Goal: Task Accomplishment & Management: Use online tool/utility

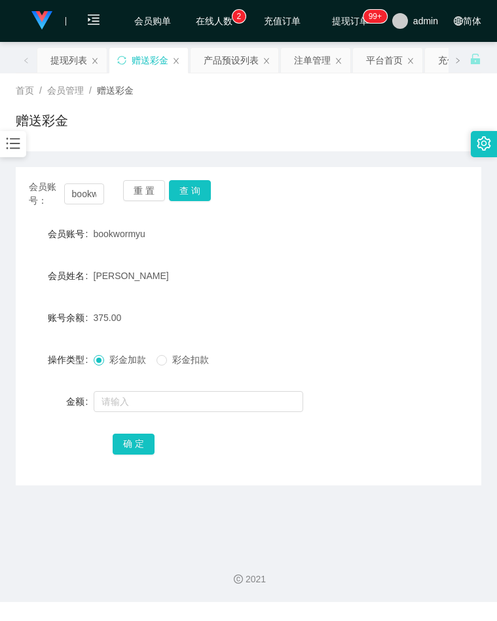
click at [404, 248] on form "会员账号 bookwormyu 会员姓名 [PERSON_NAME] 账号余额 375.00 操作类型 彩金加款 彩金扣款 金额 确 定" at bounding box center [249, 339] width 466 height 236
drag, startPoint x: 402, startPoint y: 269, endPoint x: 388, endPoint y: 269, distance: 13.8
click at [402, 269] on div "会员姓名 [PERSON_NAME]" at bounding box center [249, 276] width 466 height 26
click at [444, 282] on div "会员姓名 [PERSON_NAME]" at bounding box center [249, 276] width 466 height 26
click at [85, 188] on input "bookwormyu" at bounding box center [84, 193] width 41 height 21
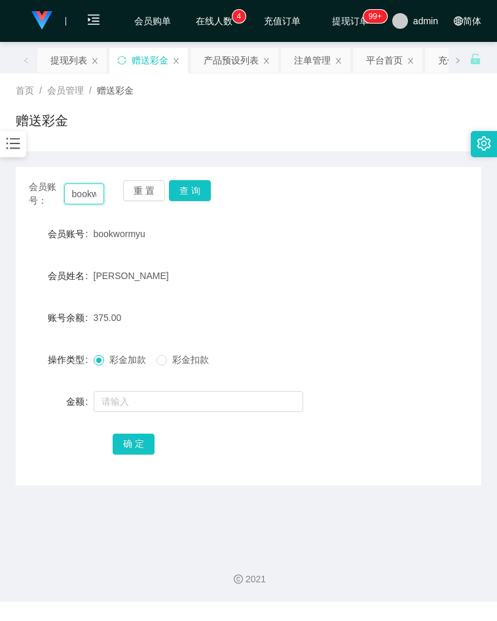
click at [85, 188] on input "bookwormyu" at bounding box center [84, 193] width 41 height 21
paste input "8baozho"
type input "8baozhou"
drag, startPoint x: 192, startPoint y: 191, endPoint x: 198, endPoint y: 199, distance: 10.4
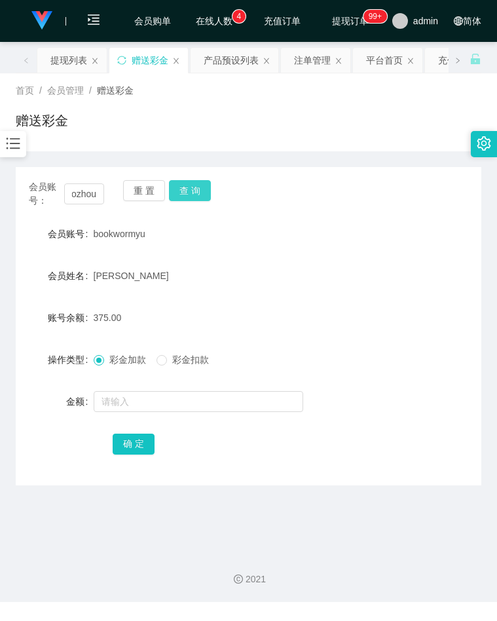
click at [192, 191] on button "查 询" at bounding box center [190, 190] width 42 height 21
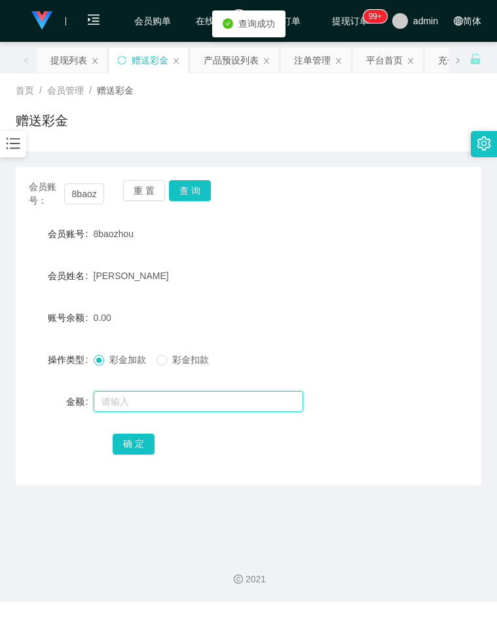
click at [141, 402] on input "text" at bounding box center [199, 401] width 210 height 21
type input "300"
drag, startPoint x: 132, startPoint y: 446, endPoint x: 110, endPoint y: 435, distance: 24.0
click at [132, 446] on button "确 定" at bounding box center [134, 444] width 42 height 21
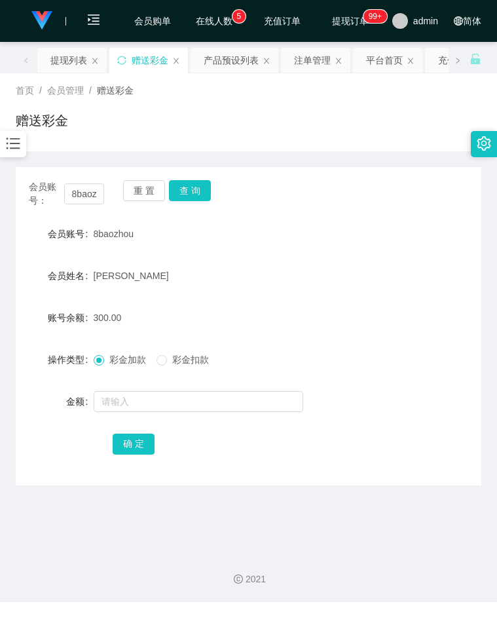
drag, startPoint x: 375, startPoint y: 90, endPoint x: 189, endPoint y: 100, distance: 187.0
click at [375, 90] on div "首页 / 会员管理 / 赠送彩金 /" at bounding box center [249, 91] width 466 height 14
click at [379, 378] on form "会员账号 8baozhou 会员姓名 [PERSON_NAME] 账号余额 300.00 操作类型 彩金加款 彩金扣款 金额 确 定" at bounding box center [249, 339] width 466 height 236
click at [267, 104] on div "首页 / 会员管理 / 赠送彩金 / 赠送彩金" at bounding box center [249, 112] width 466 height 57
click at [193, 185] on button "查 询" at bounding box center [190, 190] width 42 height 21
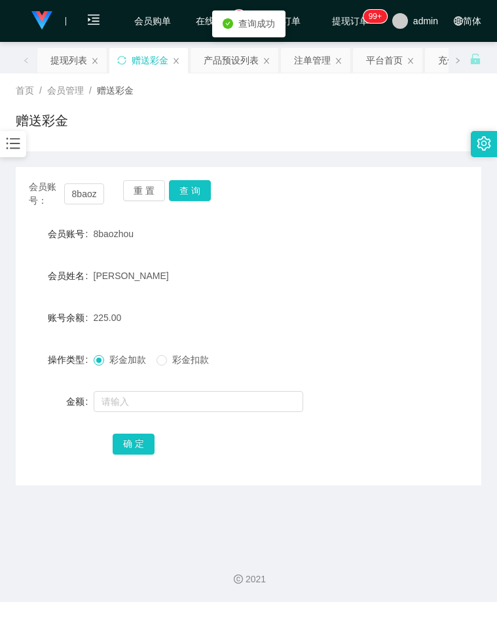
drag, startPoint x: 369, startPoint y: 160, endPoint x: 289, endPoint y: 160, distance: 79.9
click at [369, 160] on div "会员账号： 8baozhou 重 置 查 询 会员账号 8baozhou 会员姓名 [PERSON_NAME] 账号余额 225.00 操作类型 彩金加款 彩…" at bounding box center [249, 318] width 466 height 334
drag, startPoint x: 374, startPoint y: 262, endPoint x: 367, endPoint y: 257, distance: 8.4
click at [374, 262] on form "会员账号 8baozhou 会员姓名 [PERSON_NAME] 账号余额 225.00 操作类型 彩金加款 彩金扣款 金额 确 定" at bounding box center [249, 339] width 466 height 236
drag, startPoint x: 426, startPoint y: 273, endPoint x: 263, endPoint y: 238, distance: 166.3
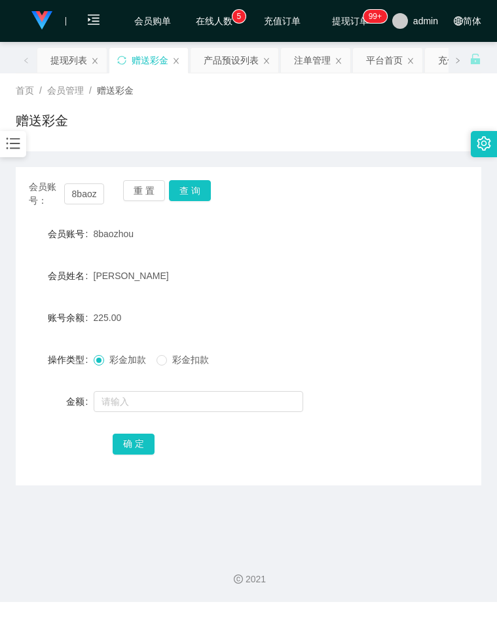
click at [426, 273] on div "会员姓名 [PERSON_NAME]" at bounding box center [249, 276] width 466 height 26
click at [16, 140] on icon "图标: bars" at bounding box center [13, 143] width 17 height 17
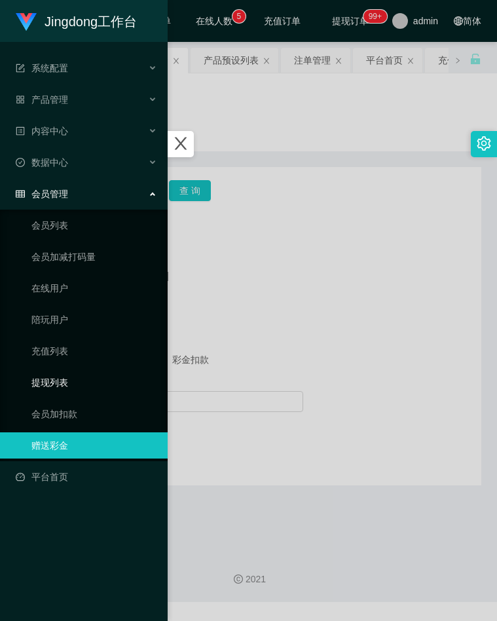
click at [54, 377] on link "提现列表" at bounding box center [94, 383] width 126 height 26
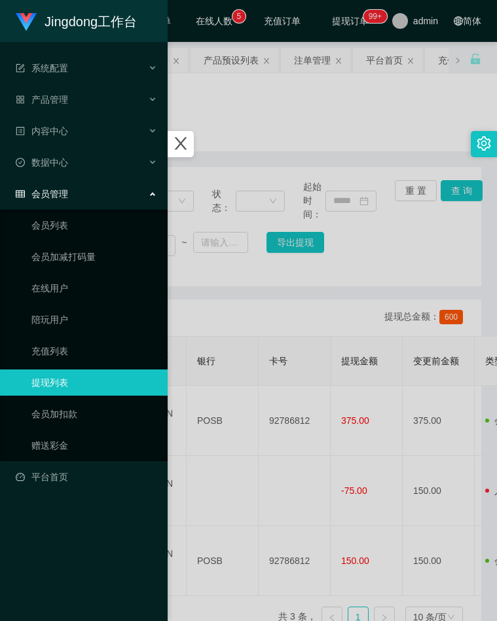
click at [357, 102] on div at bounding box center [248, 310] width 497 height 621
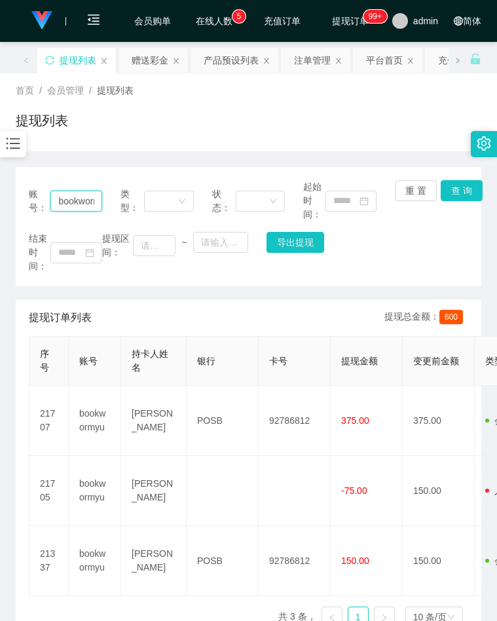
click at [79, 211] on input "bookwormyu" at bounding box center [75, 201] width 51 height 21
click at [79, 207] on input "bookwormyu" at bounding box center [75, 201] width 51 height 21
click at [96, 207] on input "bookwormyu" at bounding box center [75, 201] width 51 height 21
click at [87, 202] on input "bookwormyu" at bounding box center [75, 201] width 51 height 21
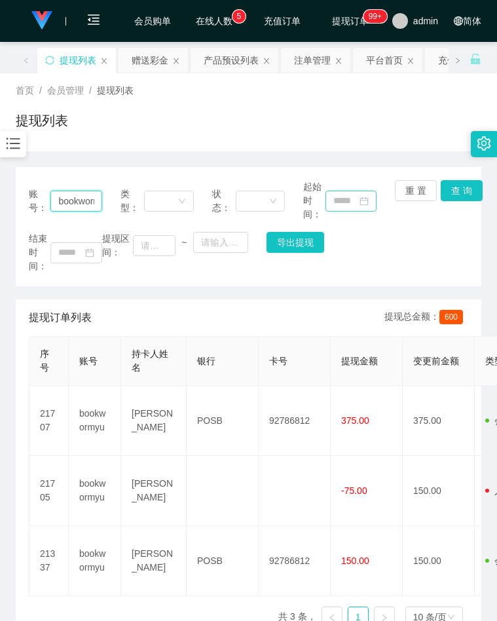
paste input "8baozho"
type input "8baozhou"
click at [462, 194] on button "查 询" at bounding box center [462, 190] width 42 height 21
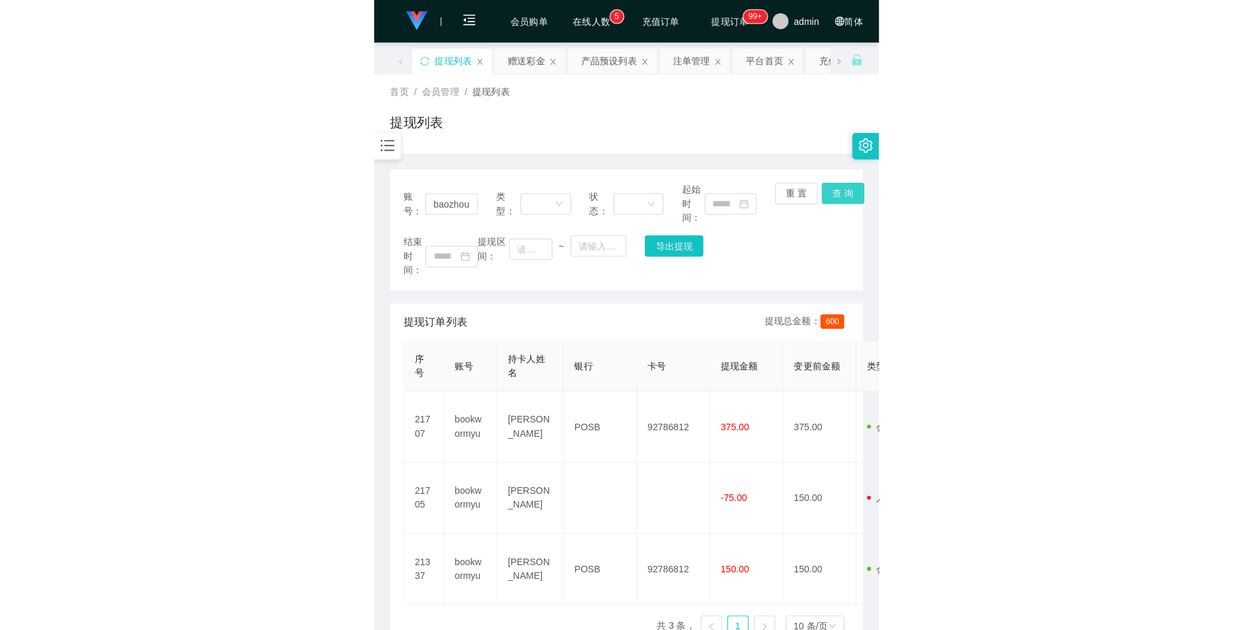
scroll to position [0, 0]
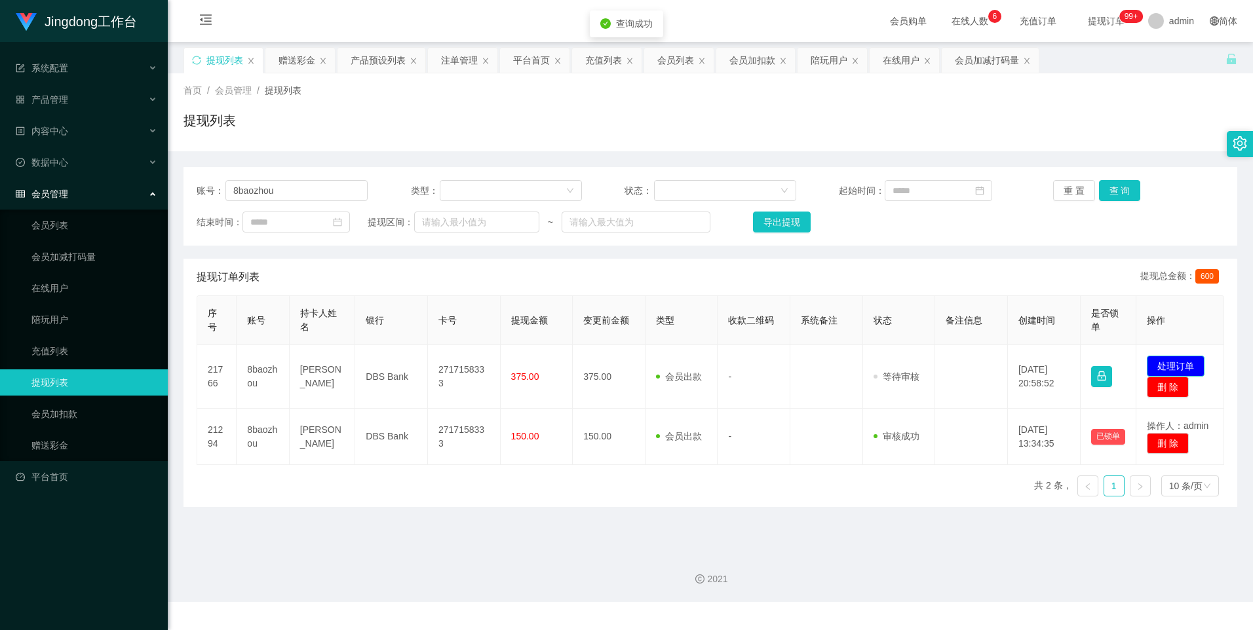
drag, startPoint x: 1166, startPoint y: 367, endPoint x: 1155, endPoint y: 365, distance: 11.3
click at [497, 366] on button "处理订单" at bounding box center [1176, 366] width 58 height 21
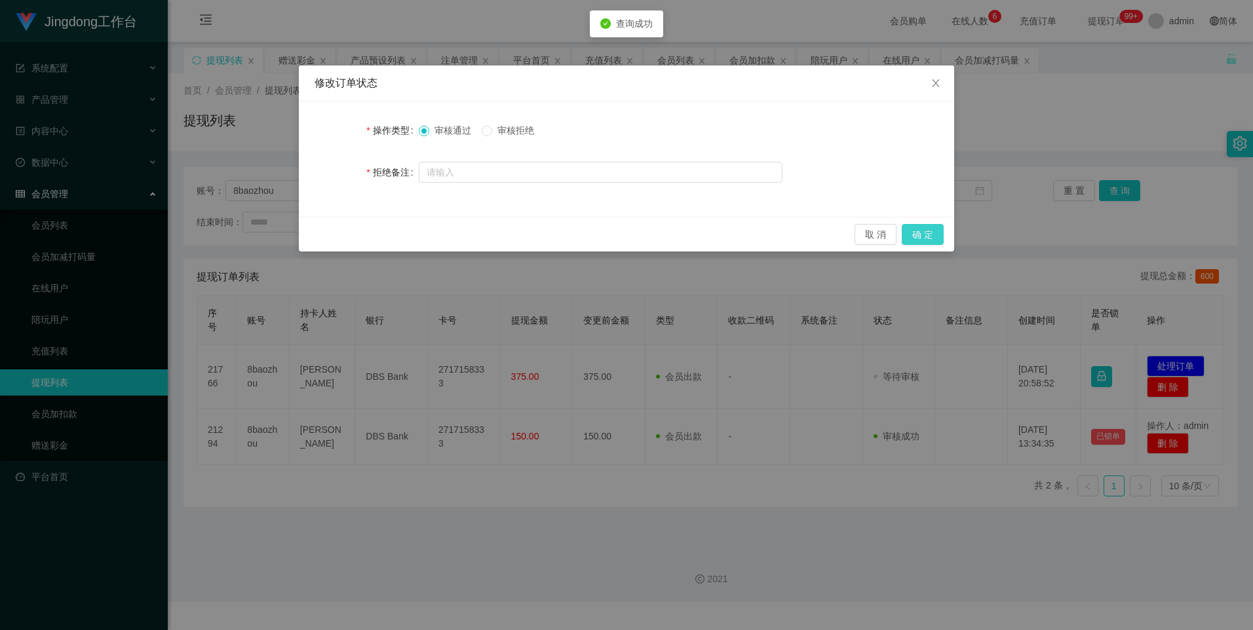
click at [497, 225] on button "确 定" at bounding box center [923, 234] width 42 height 21
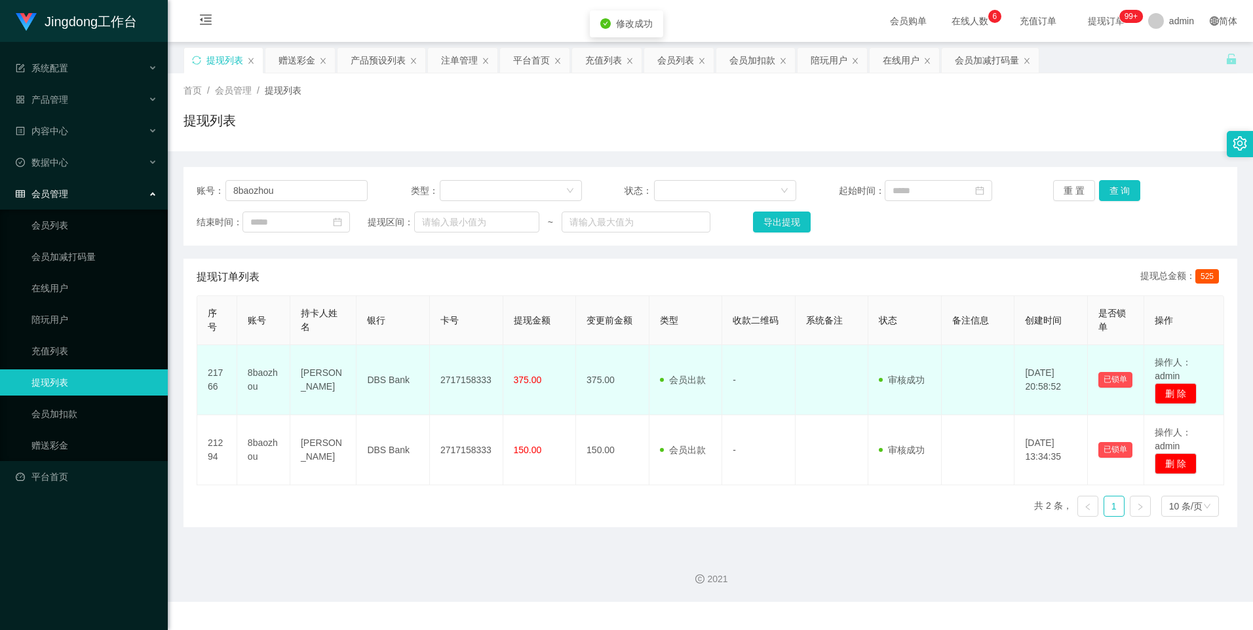
click at [469, 380] on td "2717158333" at bounding box center [466, 380] width 73 height 70
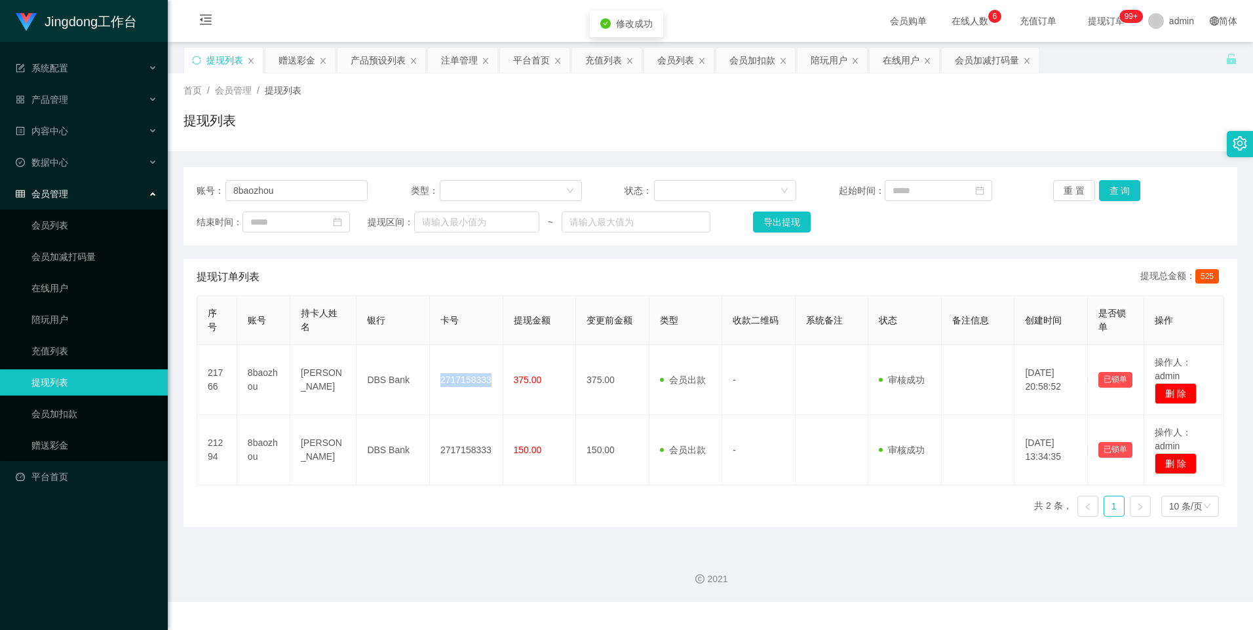
copy td "2717158333"
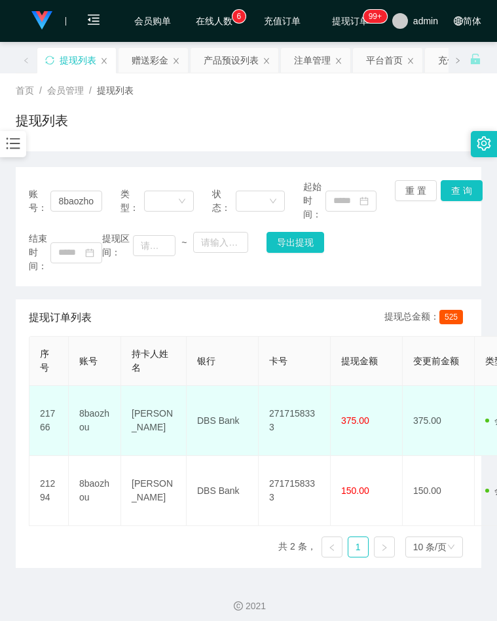
click at [212, 419] on td "DBS Bank" at bounding box center [223, 421] width 72 height 70
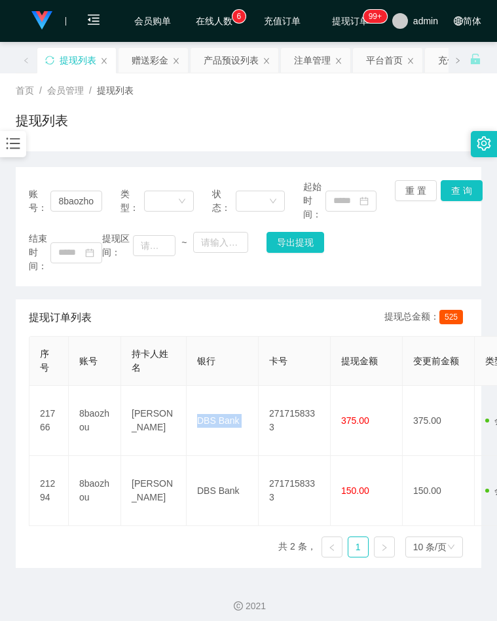
copy td "DBS Bank"
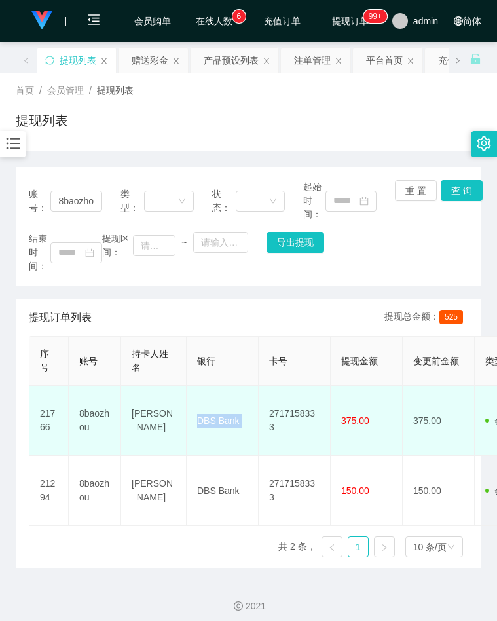
click at [143, 425] on td "[PERSON_NAME]" at bounding box center [154, 421] width 66 height 70
copy td "[PERSON_NAME]"
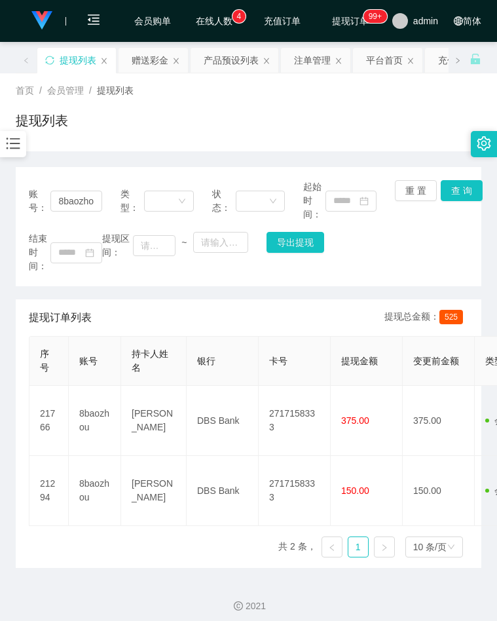
click at [393, 248] on div "结束时间： 提现区间： ~ 导出提现" at bounding box center [249, 252] width 440 height 41
drag, startPoint x: 462, startPoint y: 185, endPoint x: 459, endPoint y: 172, distance: 14.0
click at [462, 185] on button "查 询" at bounding box center [462, 190] width 42 height 21
